Goal: Transaction & Acquisition: Book appointment/travel/reservation

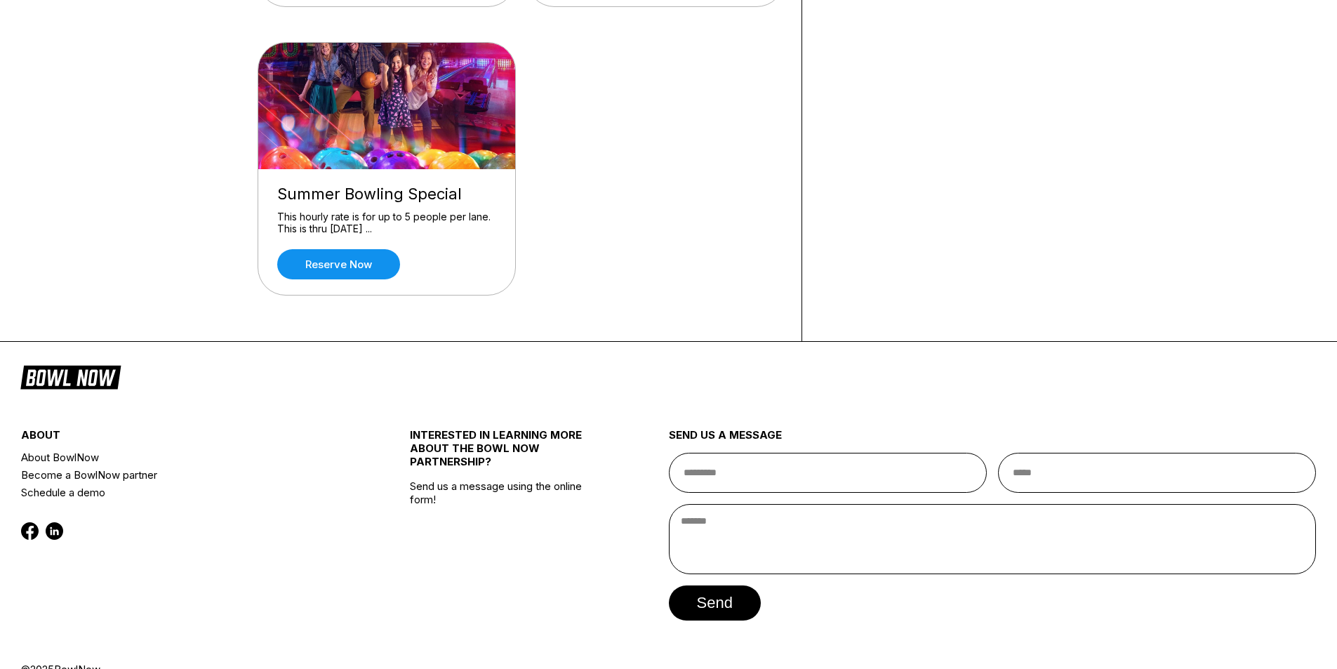
scroll to position [1193, 0]
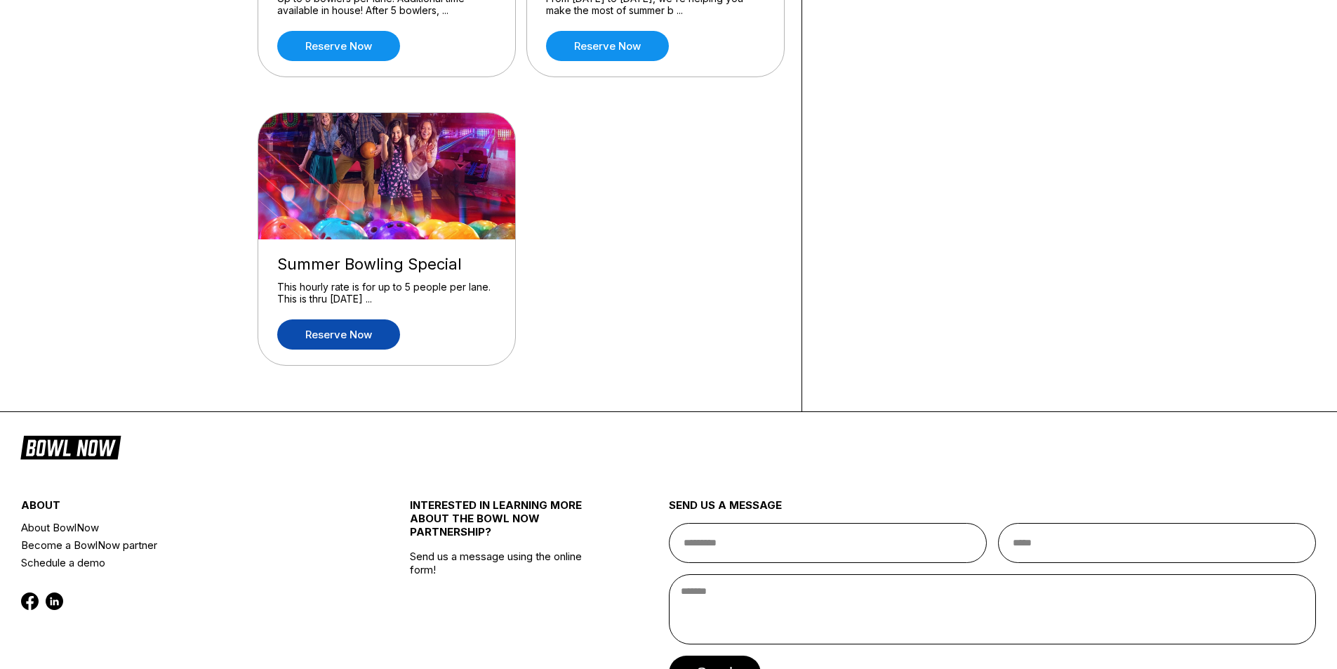
click at [349, 333] on link "Reserve now" at bounding box center [338, 334] width 123 height 30
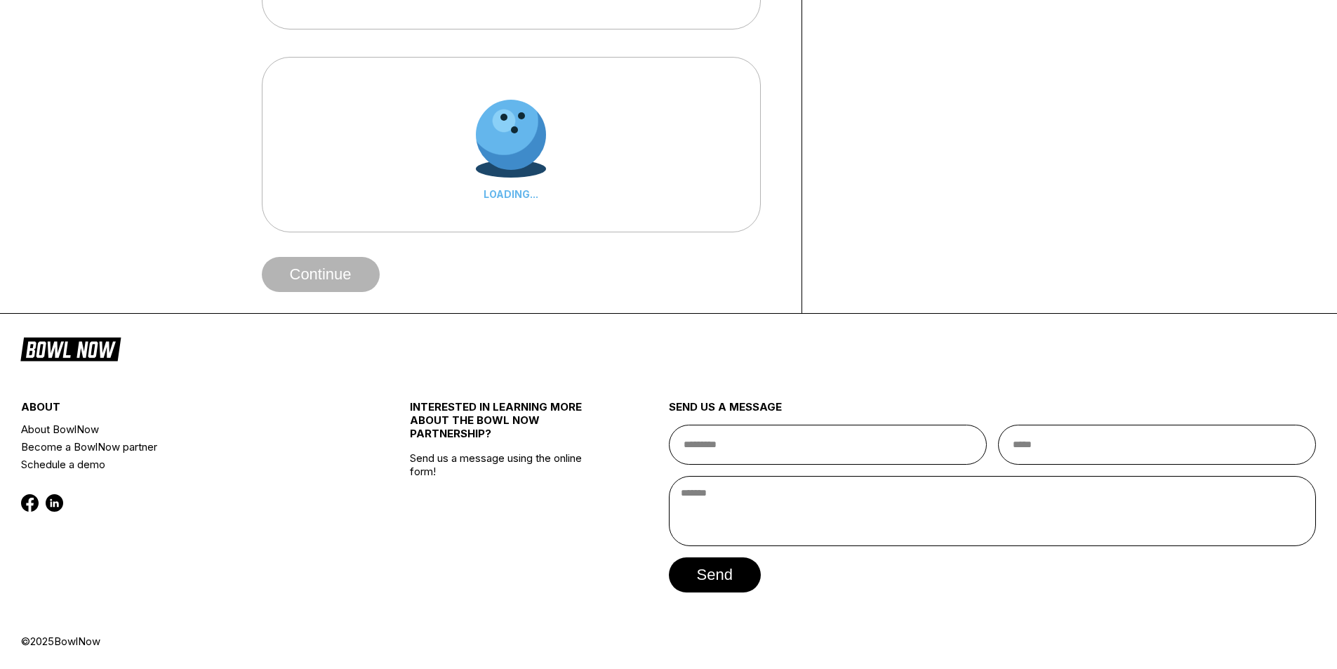
scroll to position [0, 0]
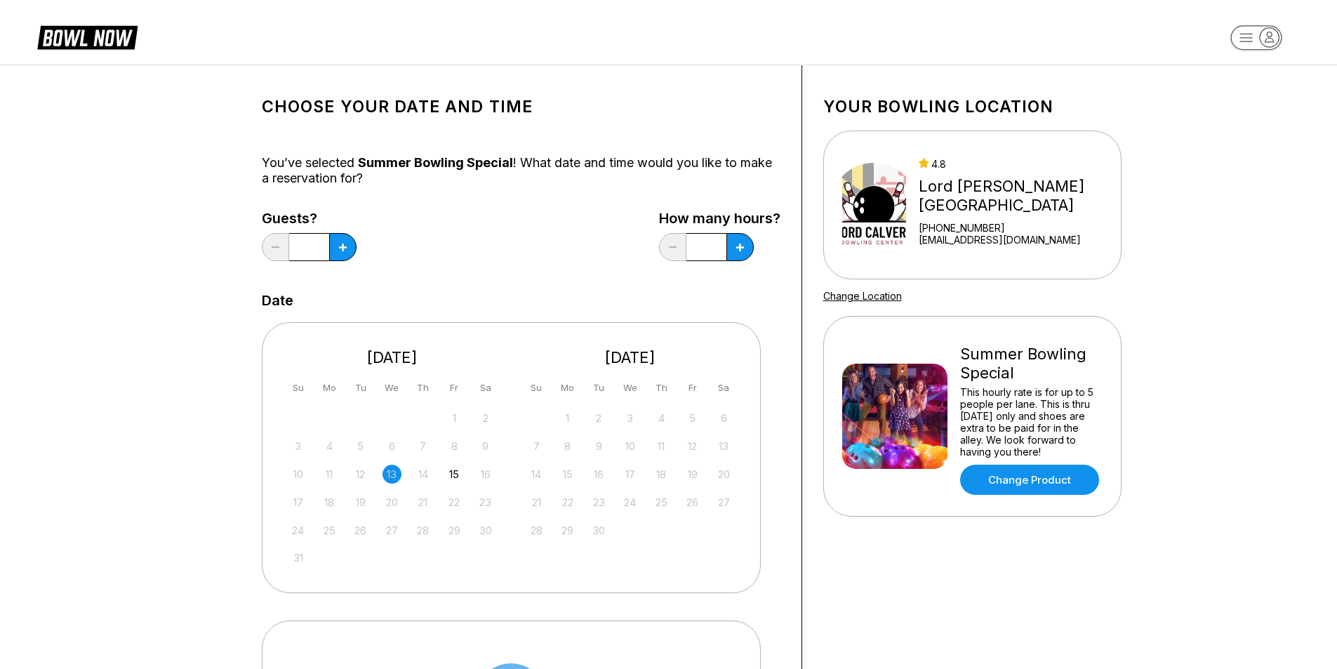
click at [385, 491] on div "17 18 19 20 21 22 23" at bounding box center [392, 501] width 211 height 21
click at [342, 500] on div "17 18 19 20 21 22 23" at bounding box center [392, 501] width 211 height 21
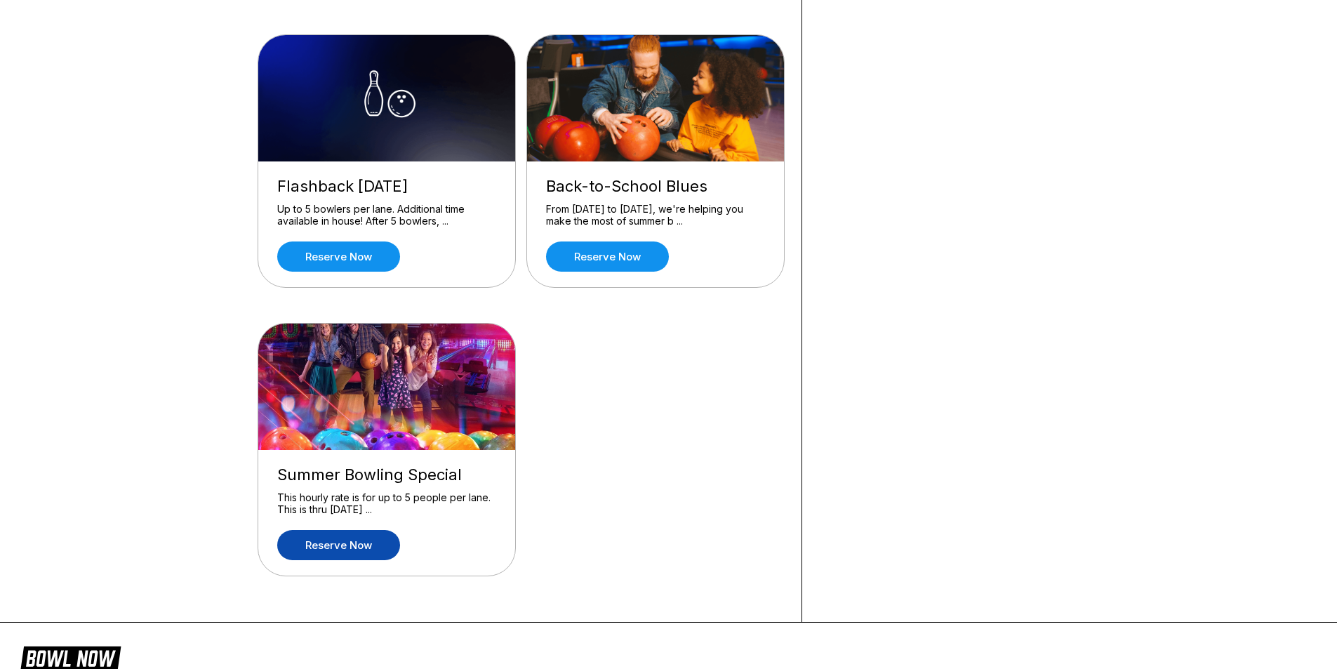
scroll to position [702, 0]
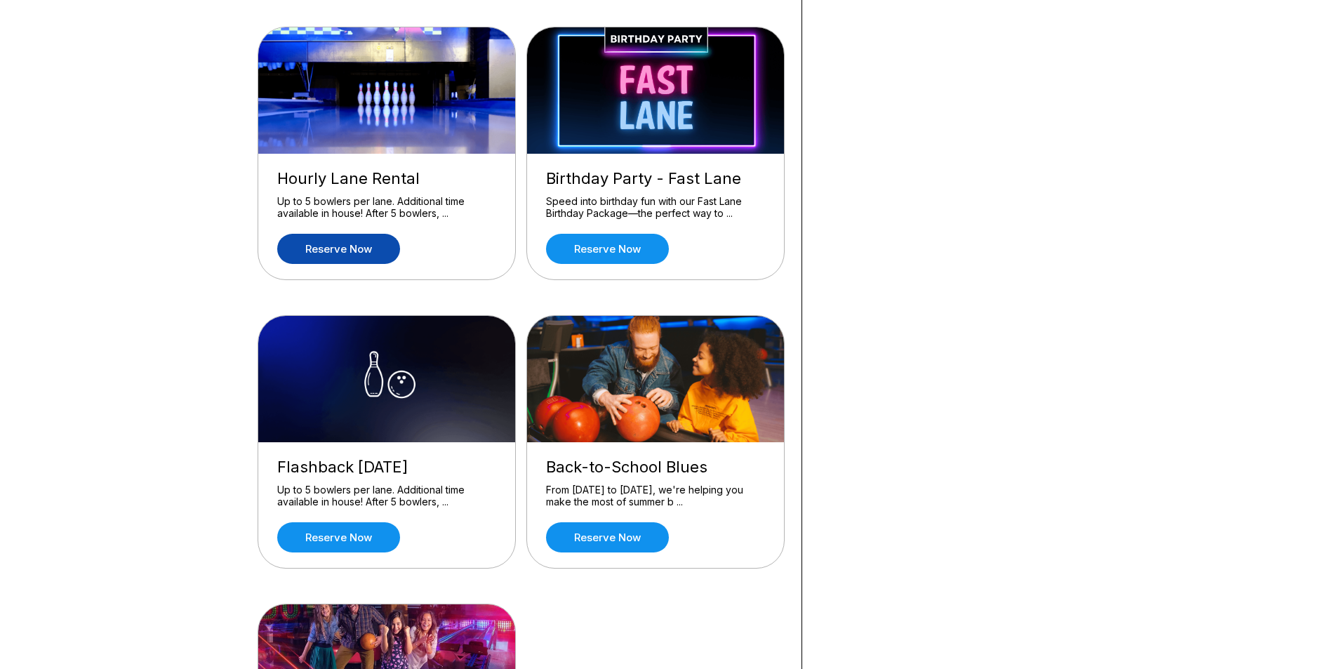
click at [352, 252] on link "Reserve now" at bounding box center [338, 249] width 123 height 30
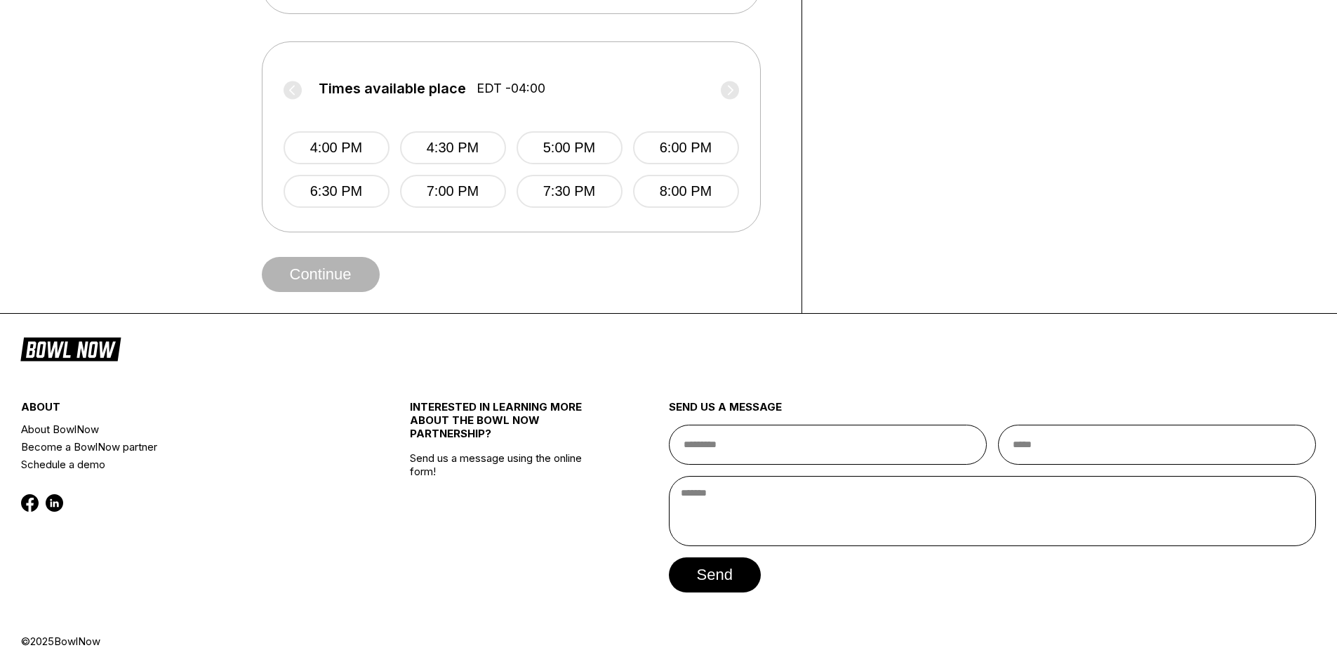
scroll to position [0, 0]
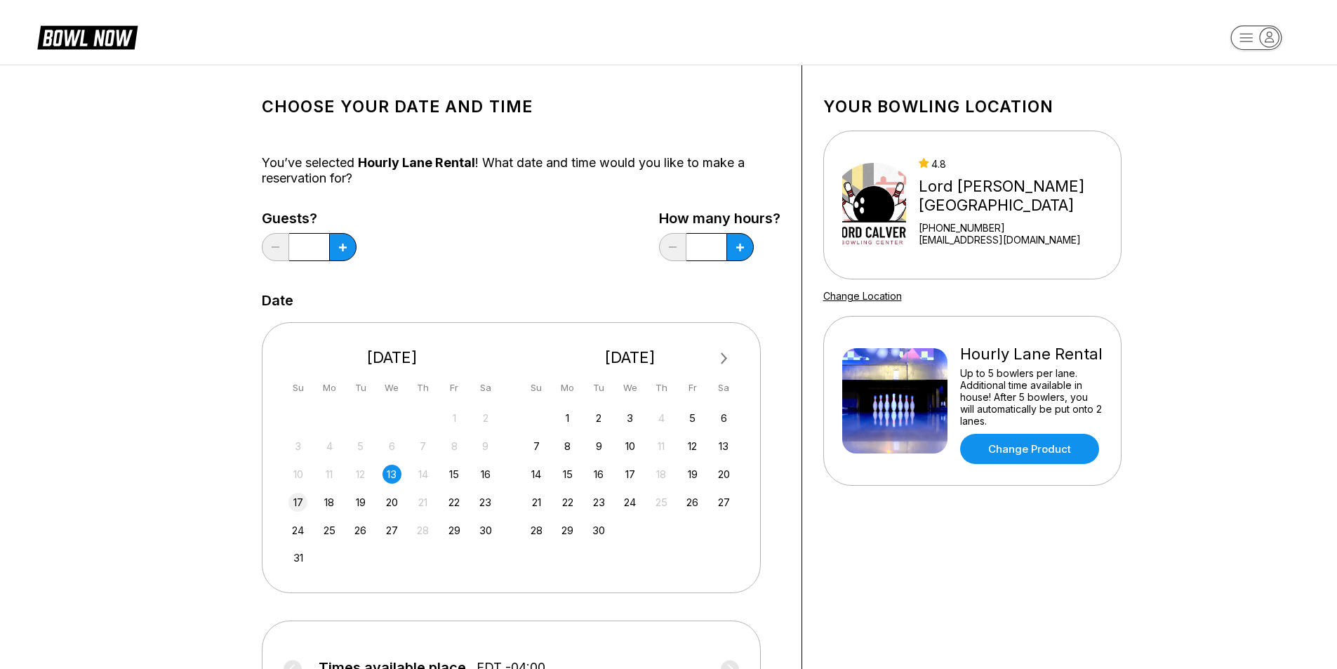
click at [302, 504] on div "17" at bounding box center [297, 502] width 19 height 19
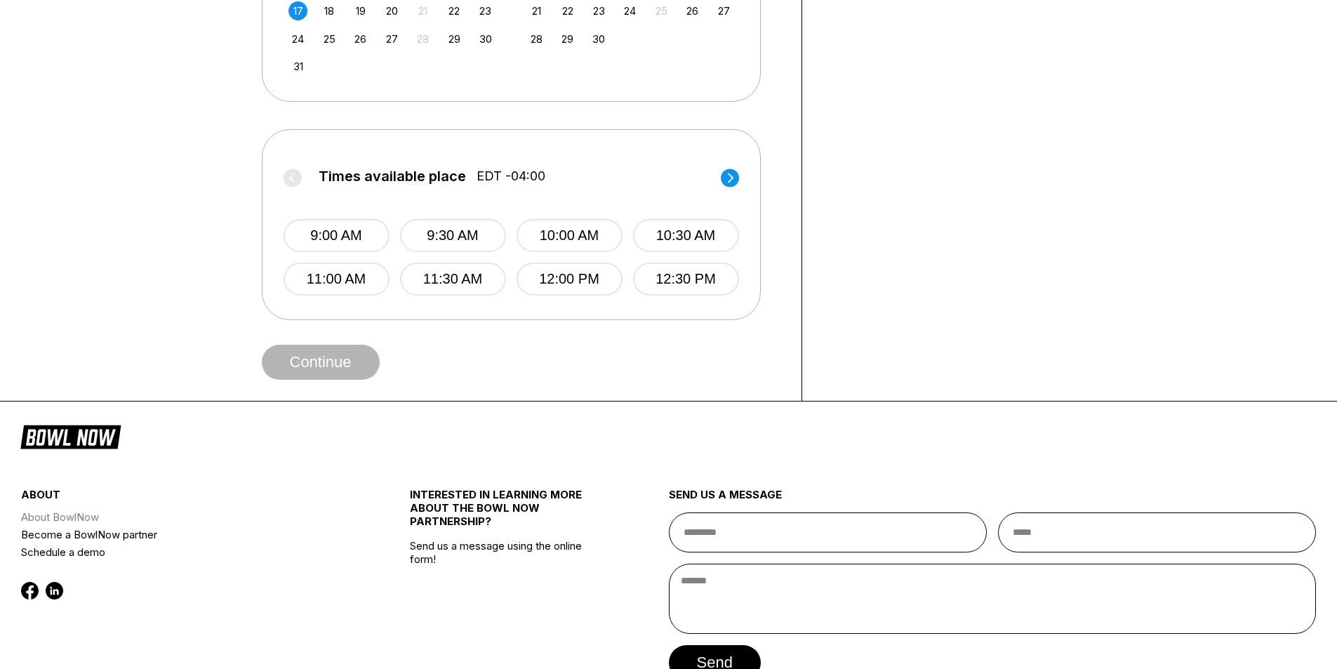
scroll to position [421, 0]
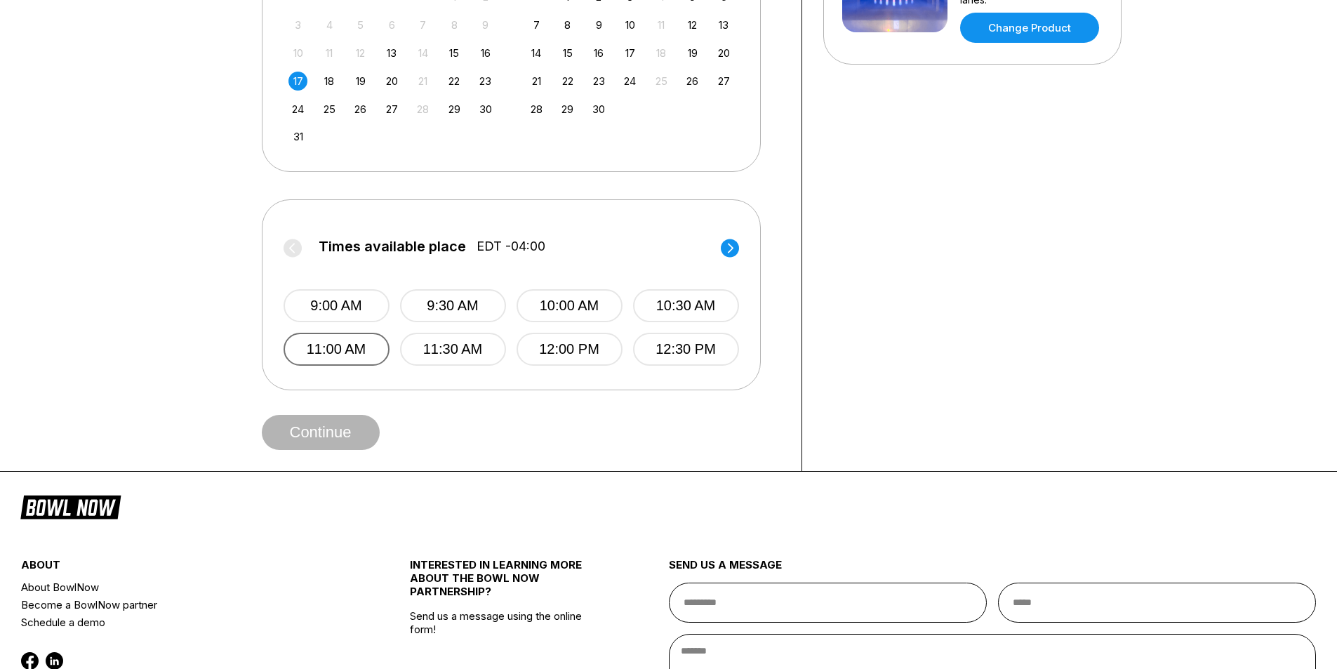
click at [348, 346] on button "11:00 AM" at bounding box center [337, 349] width 106 height 33
click at [422, 356] on button "11:30 AM" at bounding box center [453, 349] width 106 height 33
click at [354, 359] on button "11:00 AM" at bounding box center [337, 349] width 106 height 33
click at [345, 433] on button "Continue" at bounding box center [321, 432] width 118 height 35
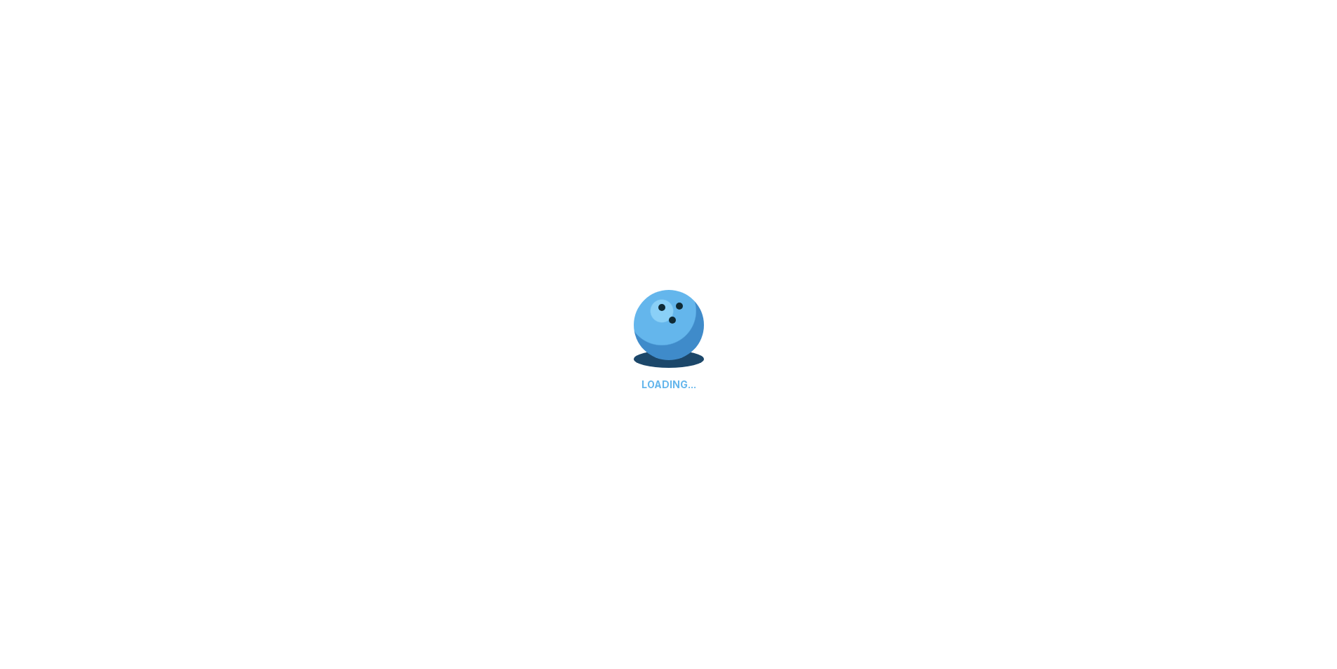
select select "**"
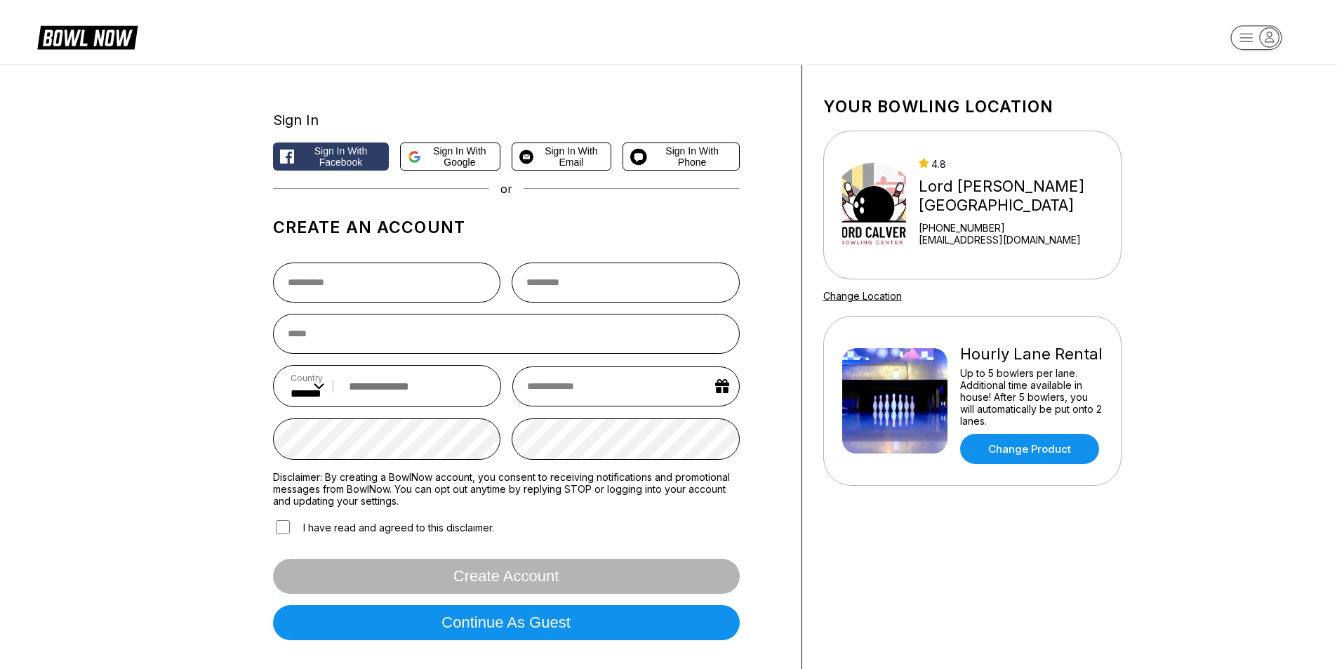
scroll to position [351, 0]
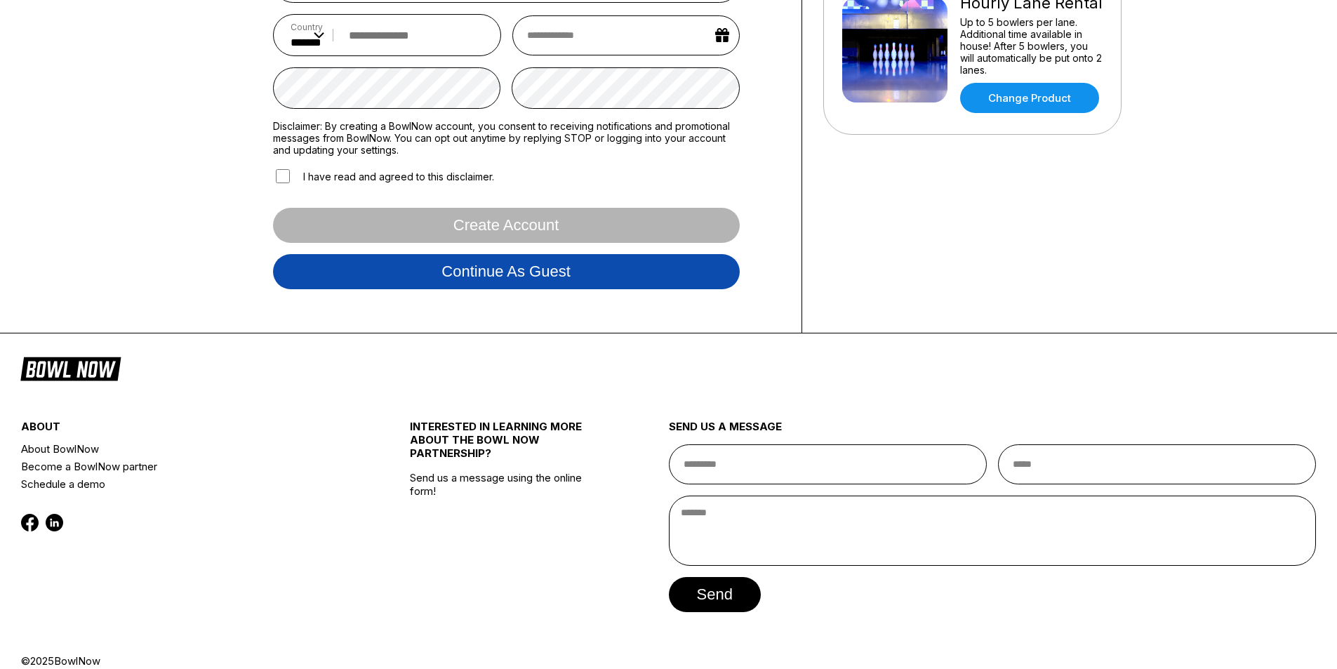
click at [552, 266] on button "Continue as guest" at bounding box center [506, 271] width 467 height 35
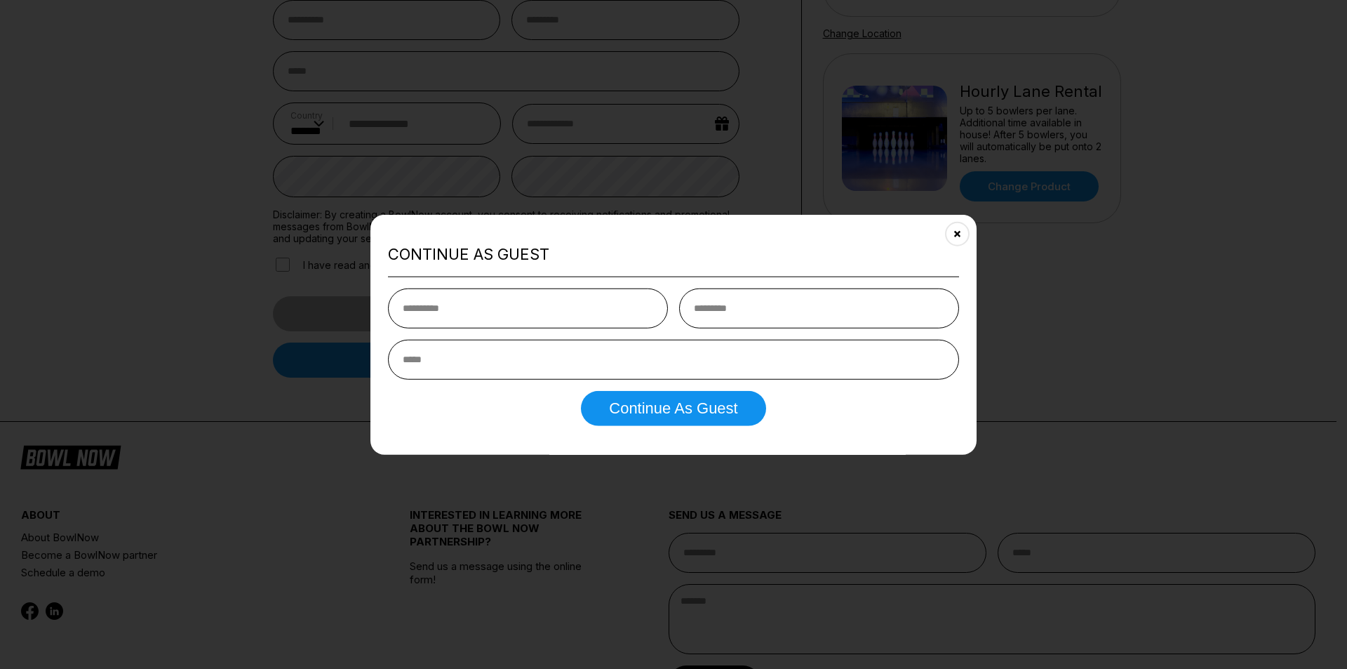
click at [505, 314] on input "text" at bounding box center [528, 308] width 280 height 40
type input "*****"
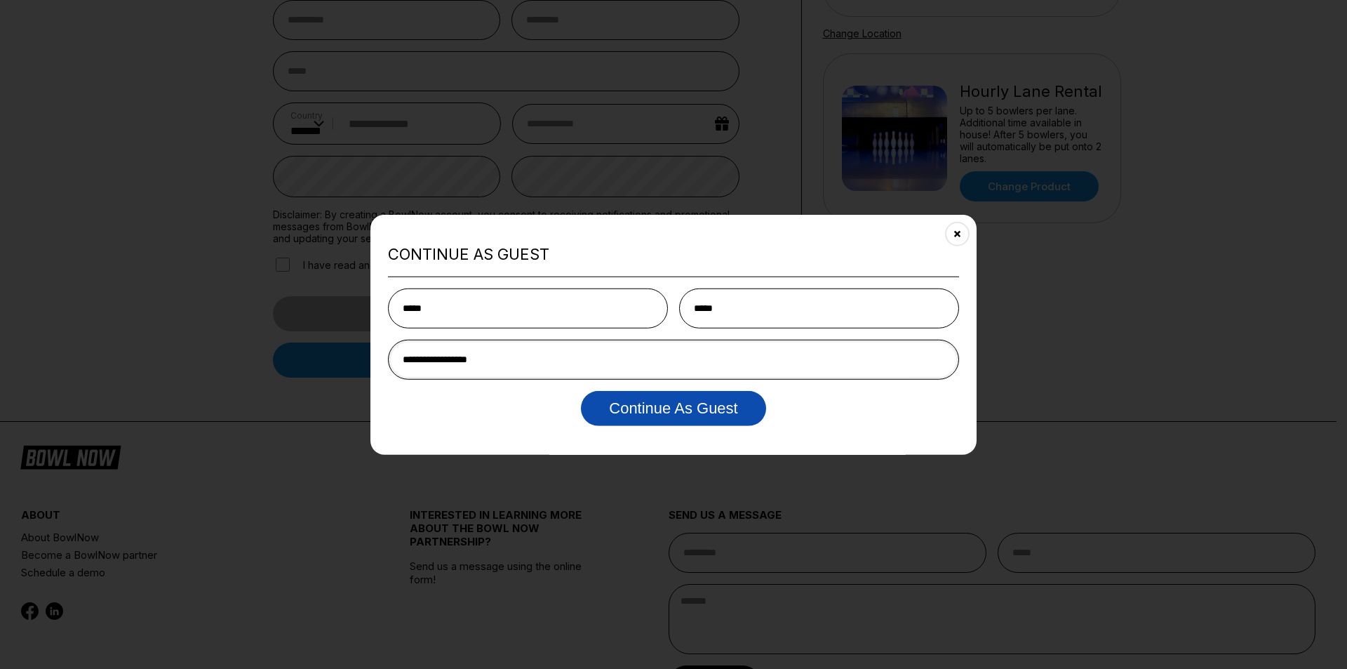
type input "**********"
click at [658, 416] on button "Continue as Guest" at bounding box center [673, 408] width 185 height 35
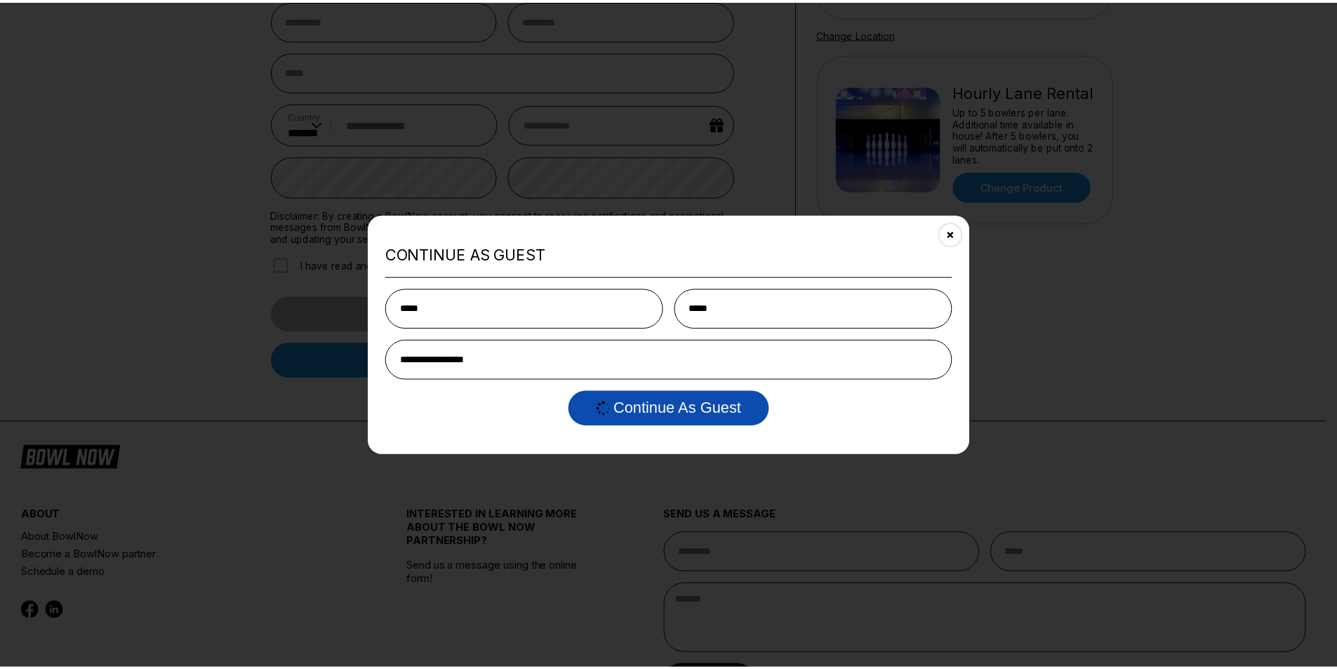
scroll to position [0, 0]
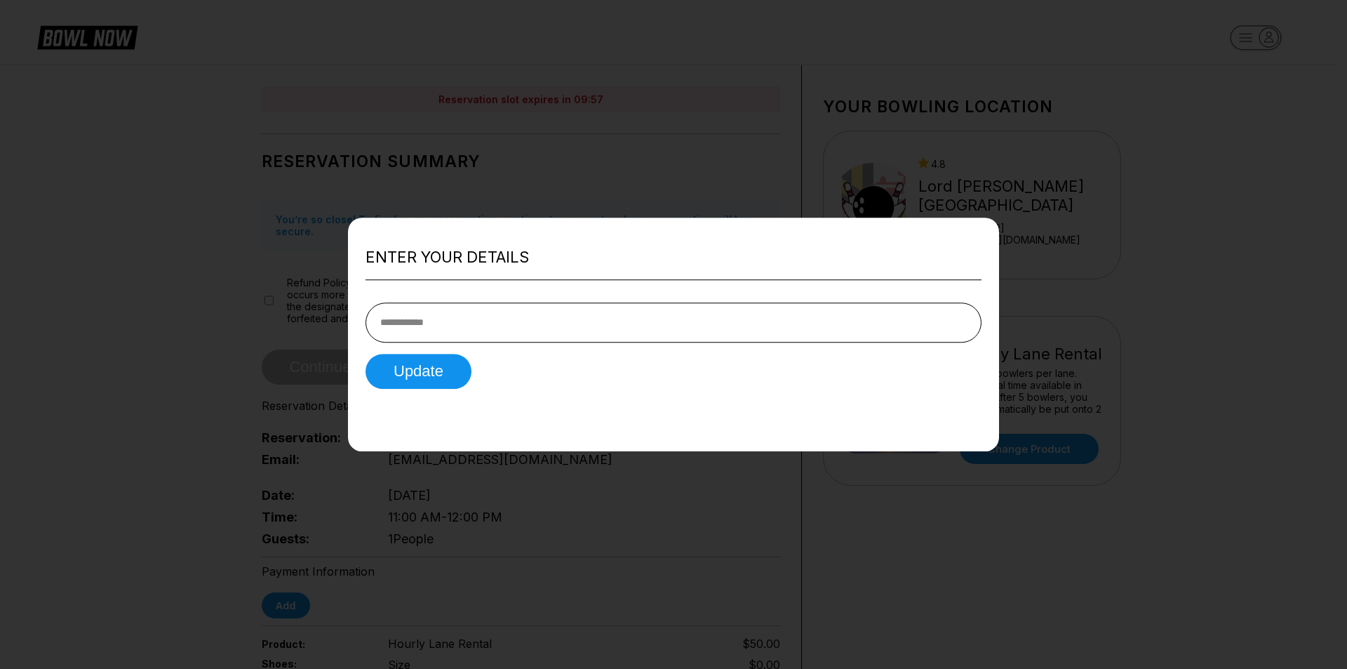
click at [530, 309] on input "tel" at bounding box center [674, 322] width 616 height 40
type input "**********"
click at [440, 366] on button "Update" at bounding box center [419, 371] width 106 height 35
